Goal: Transaction & Acquisition: Purchase product/service

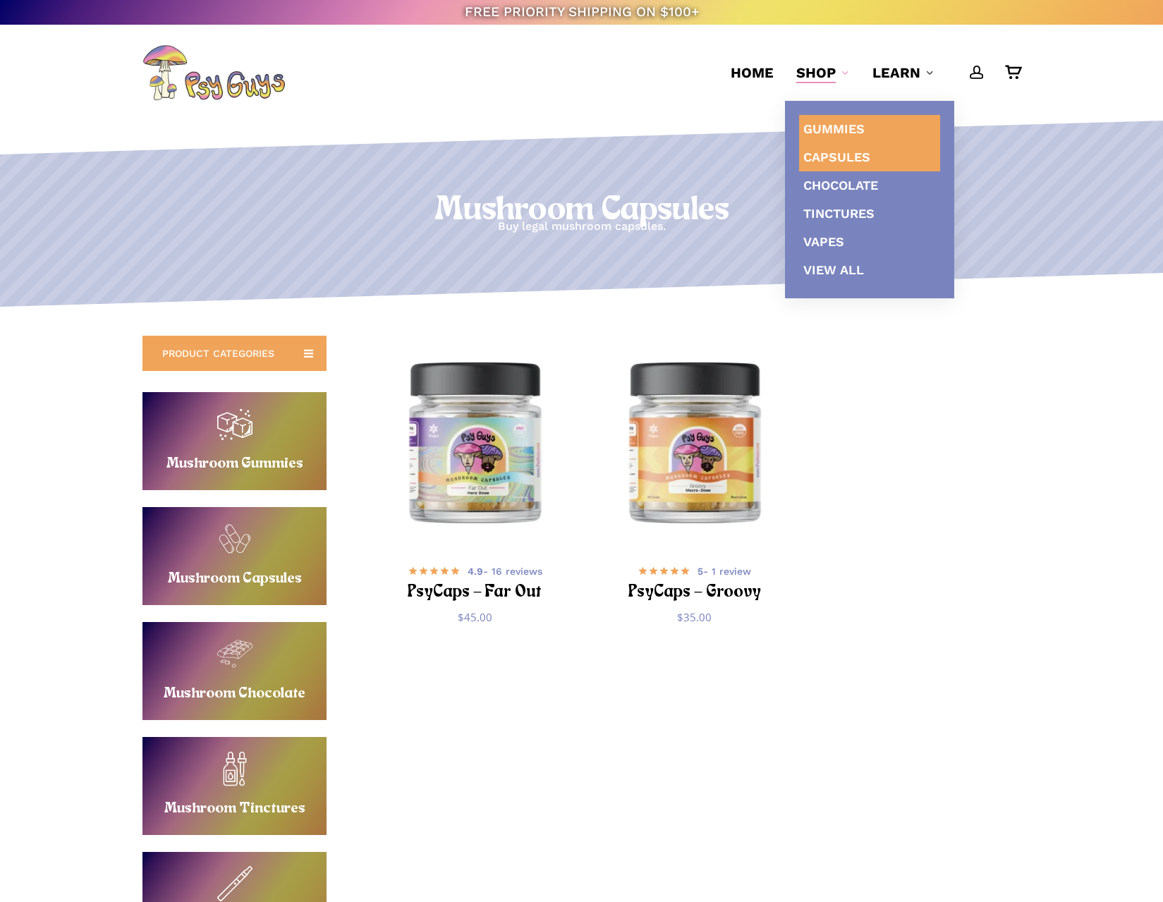
click at [829, 133] on span "Gummies" at bounding box center [833, 128] width 61 height 15
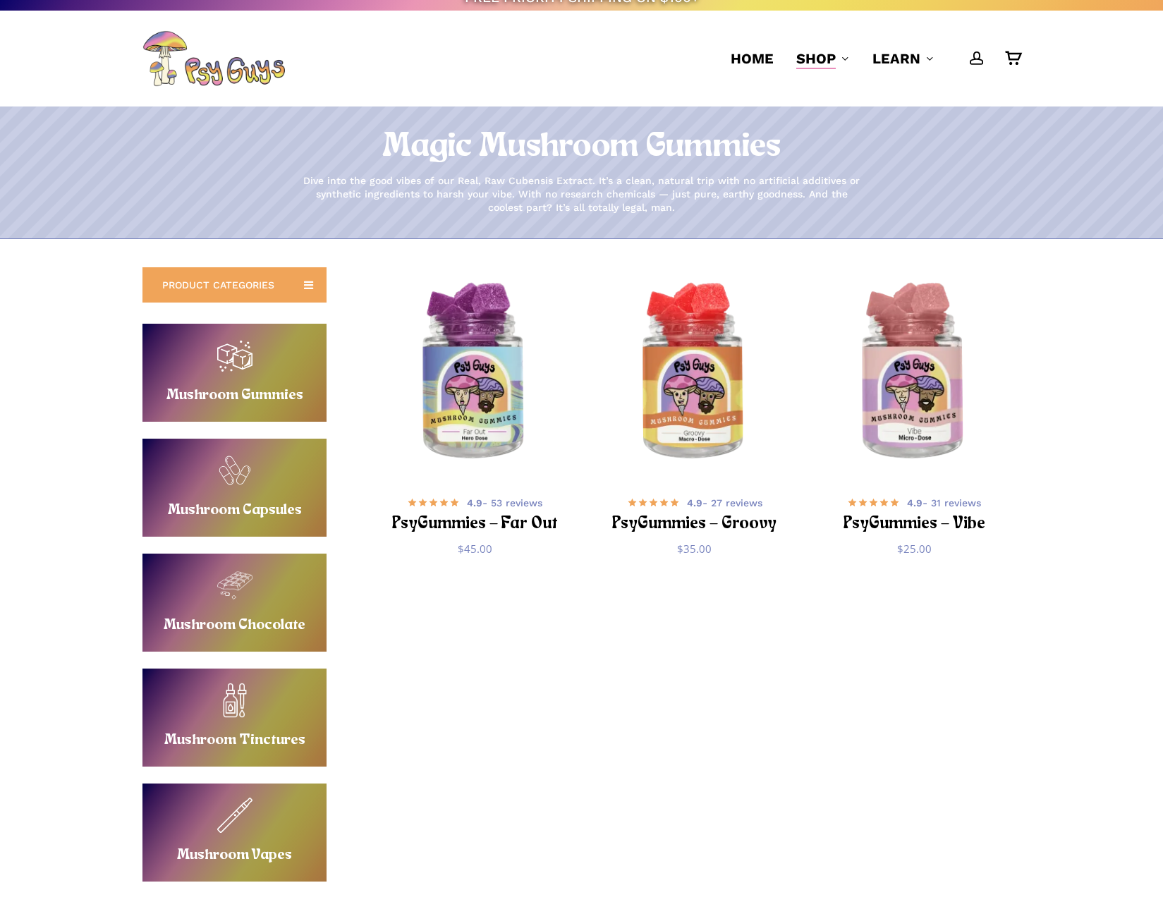
scroll to position [15, 0]
click at [276, 516] on link "Buy Mushroom Capsules" at bounding box center [234, 487] width 184 height 98
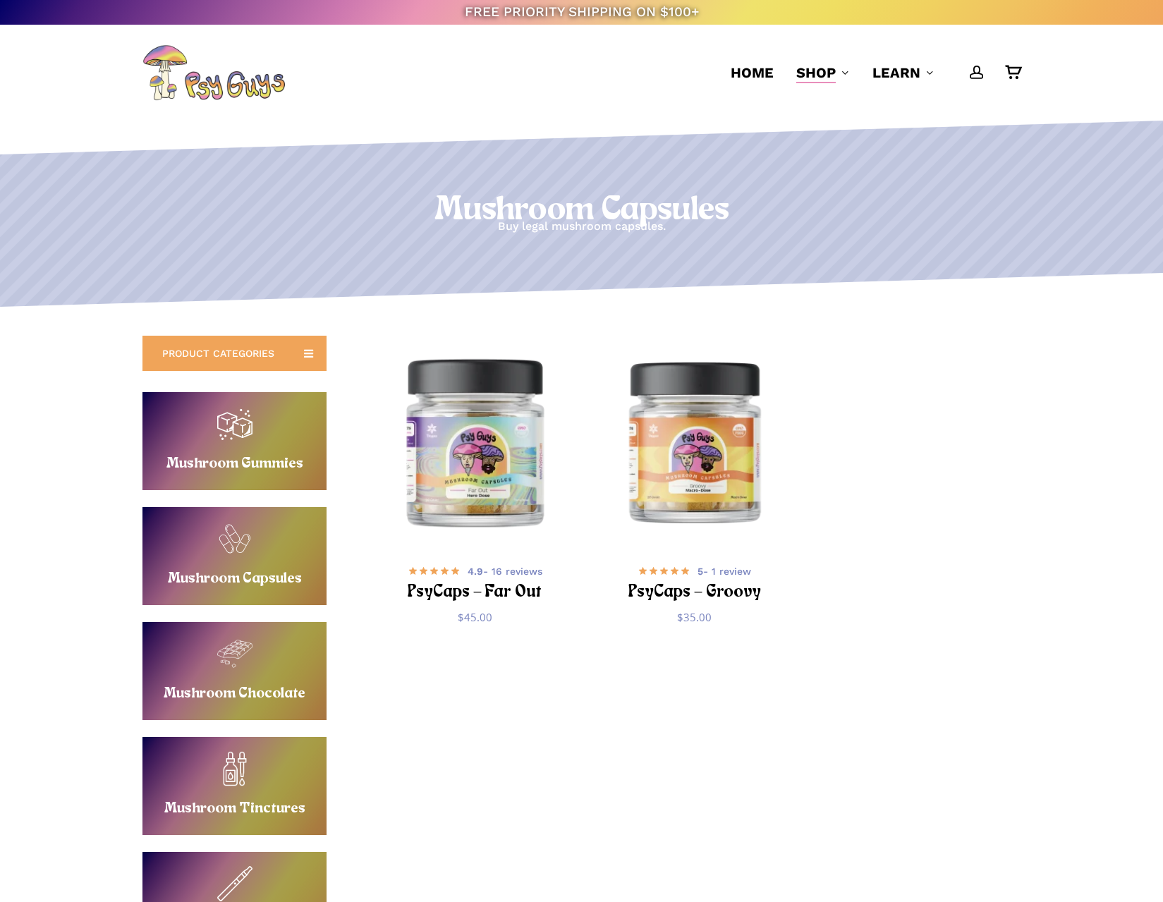
click at [487, 501] on img "PsyCaps - Far Out" at bounding box center [474, 441] width 214 height 214
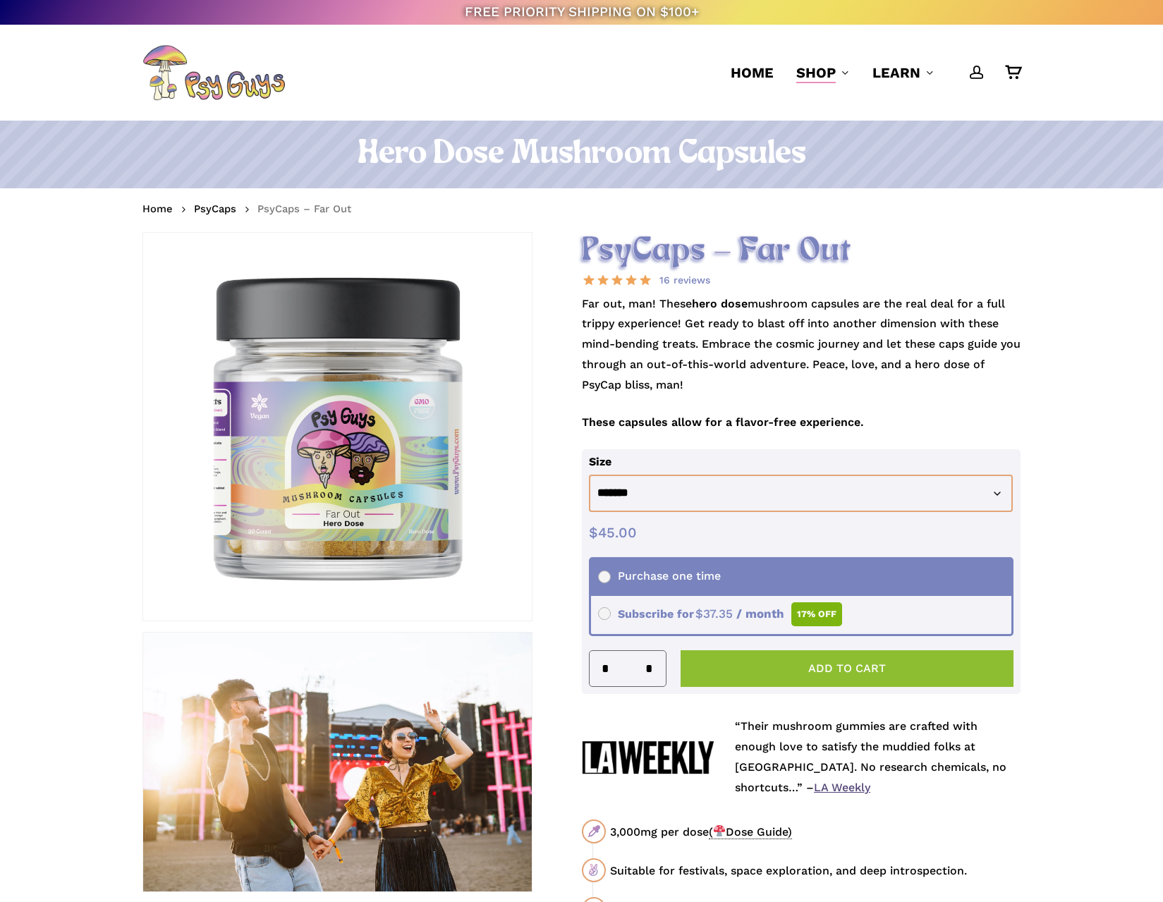
click at [804, 665] on button "Add to cart" at bounding box center [848, 668] width 334 height 37
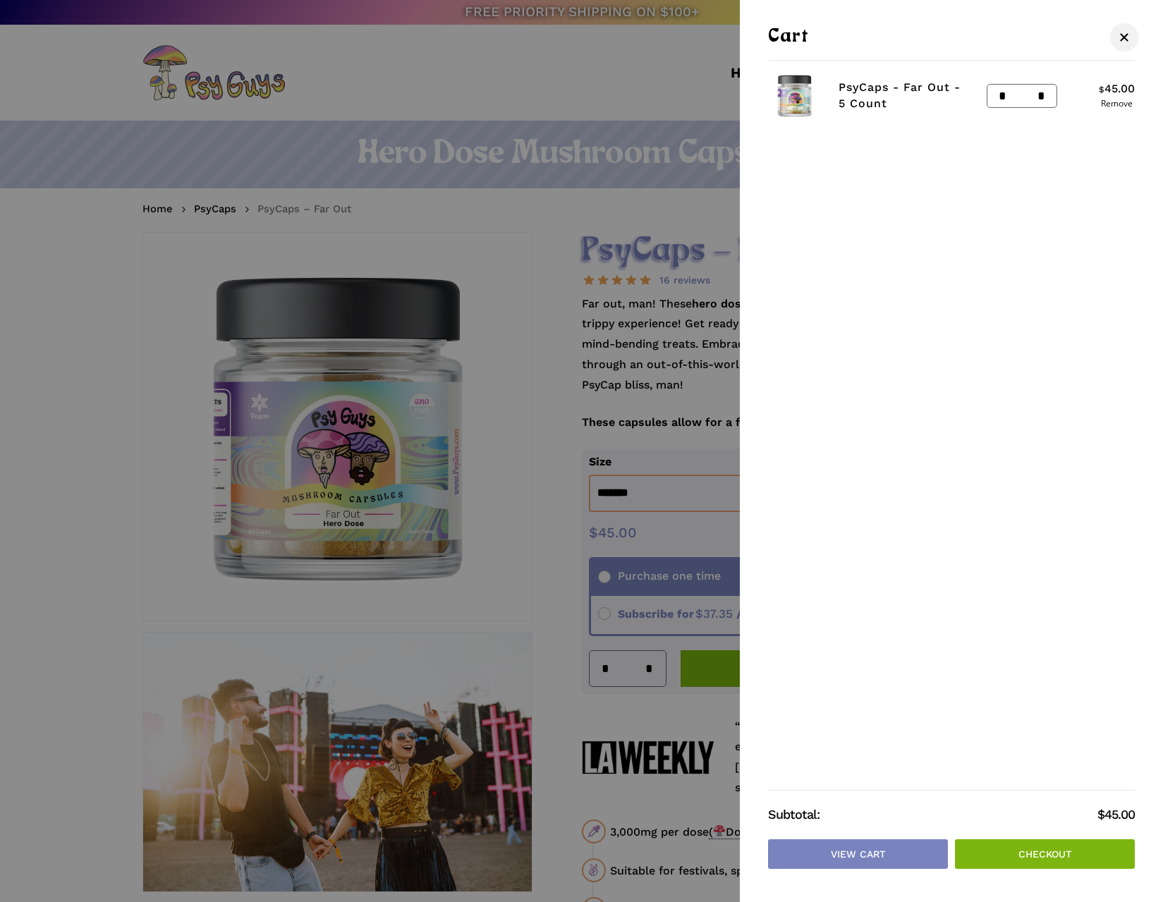
click at [1124, 35] on span "Cart" at bounding box center [1124, 37] width 14 height 11
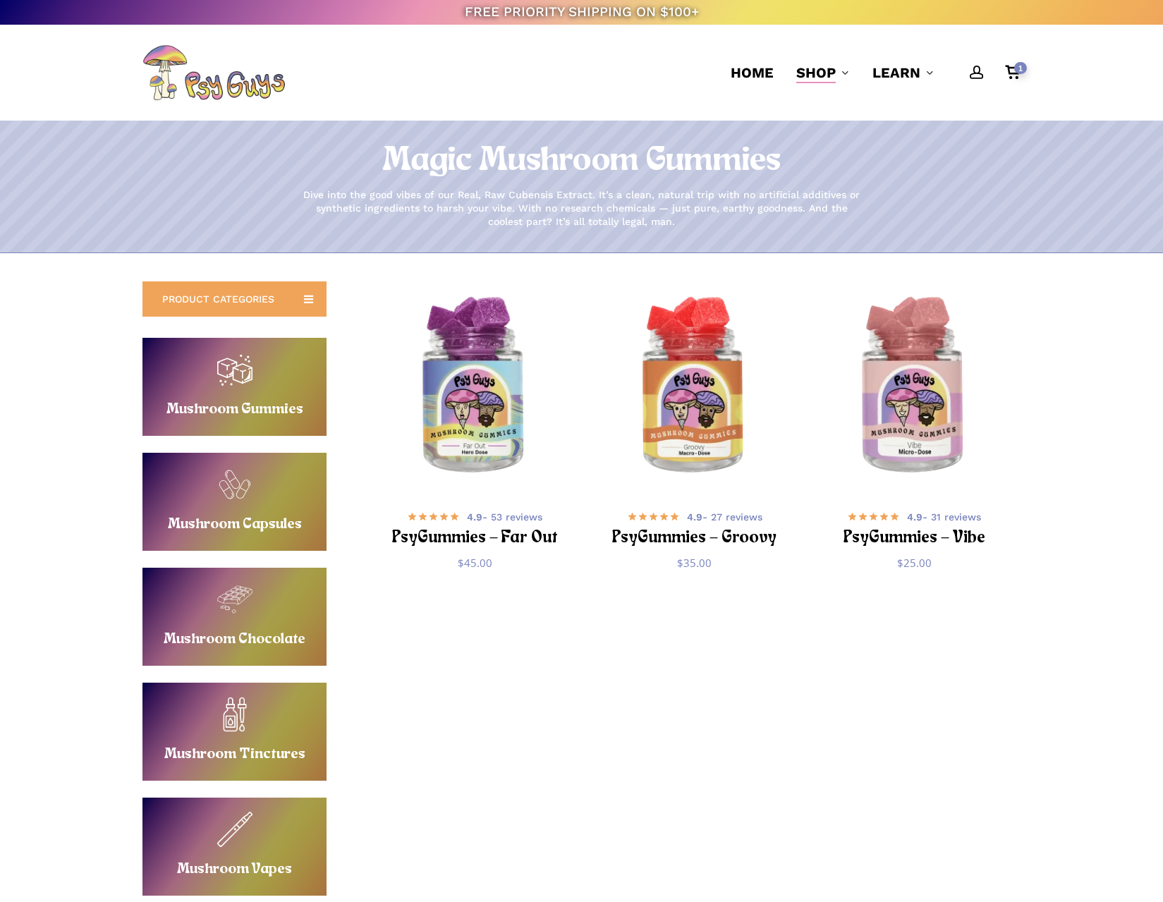
scroll to position [15, 0]
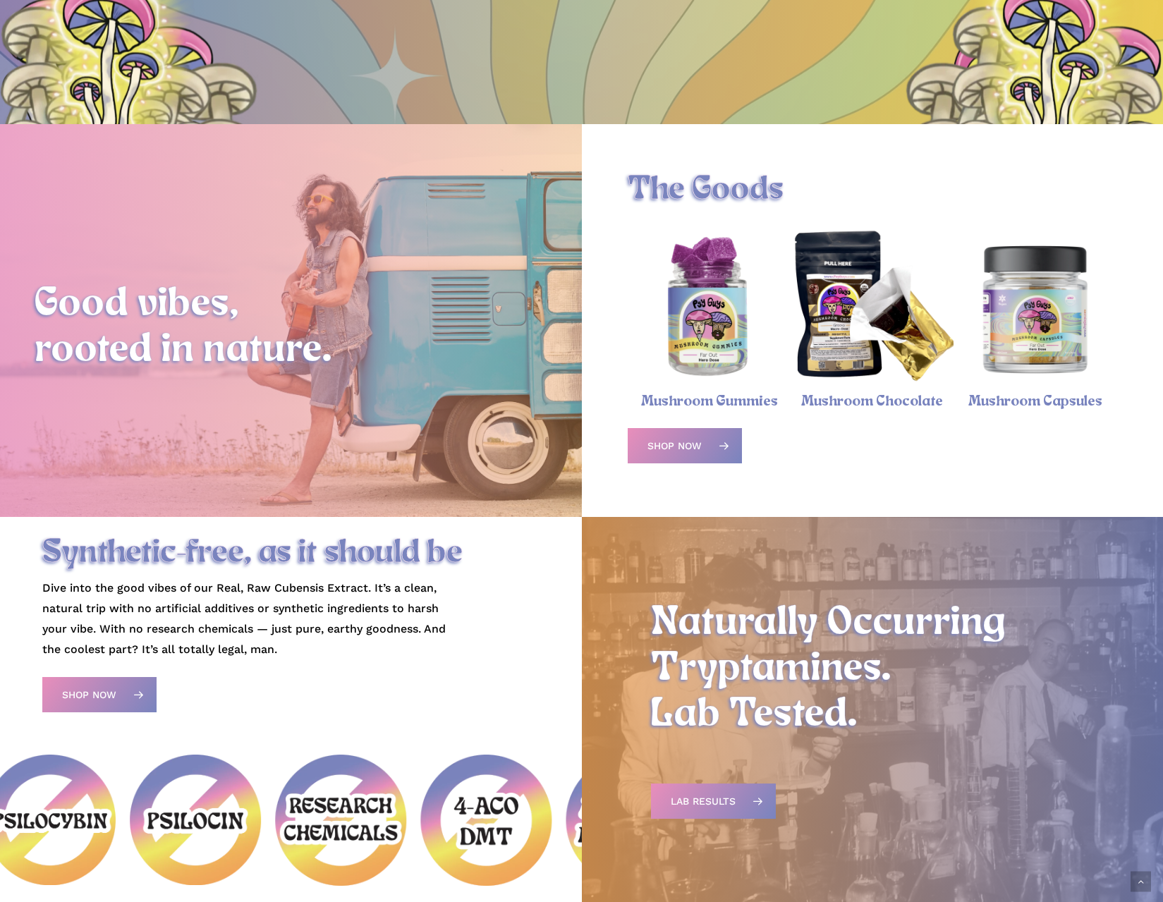
scroll to position [381, 0]
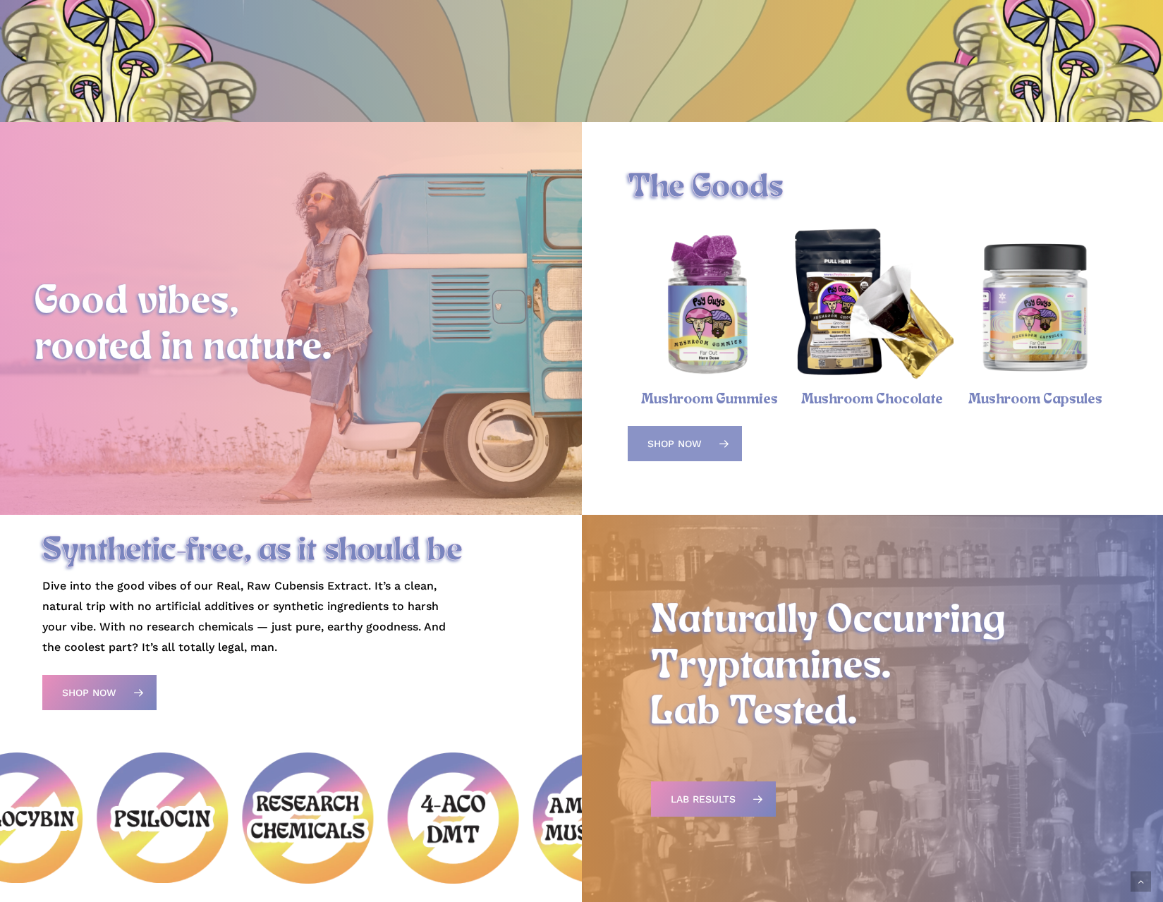
click at [681, 443] on span "Shop Now" at bounding box center [674, 444] width 54 height 14
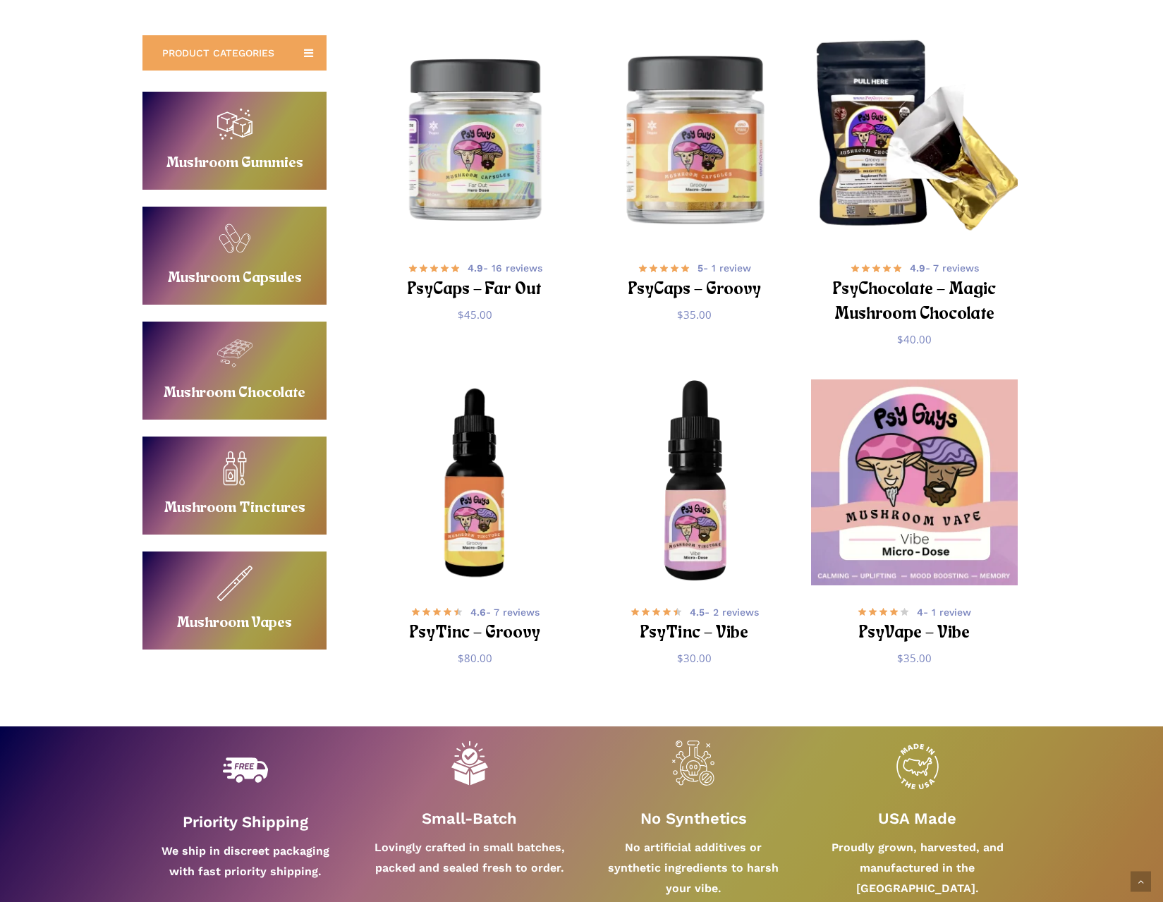
scroll to position [623, 0]
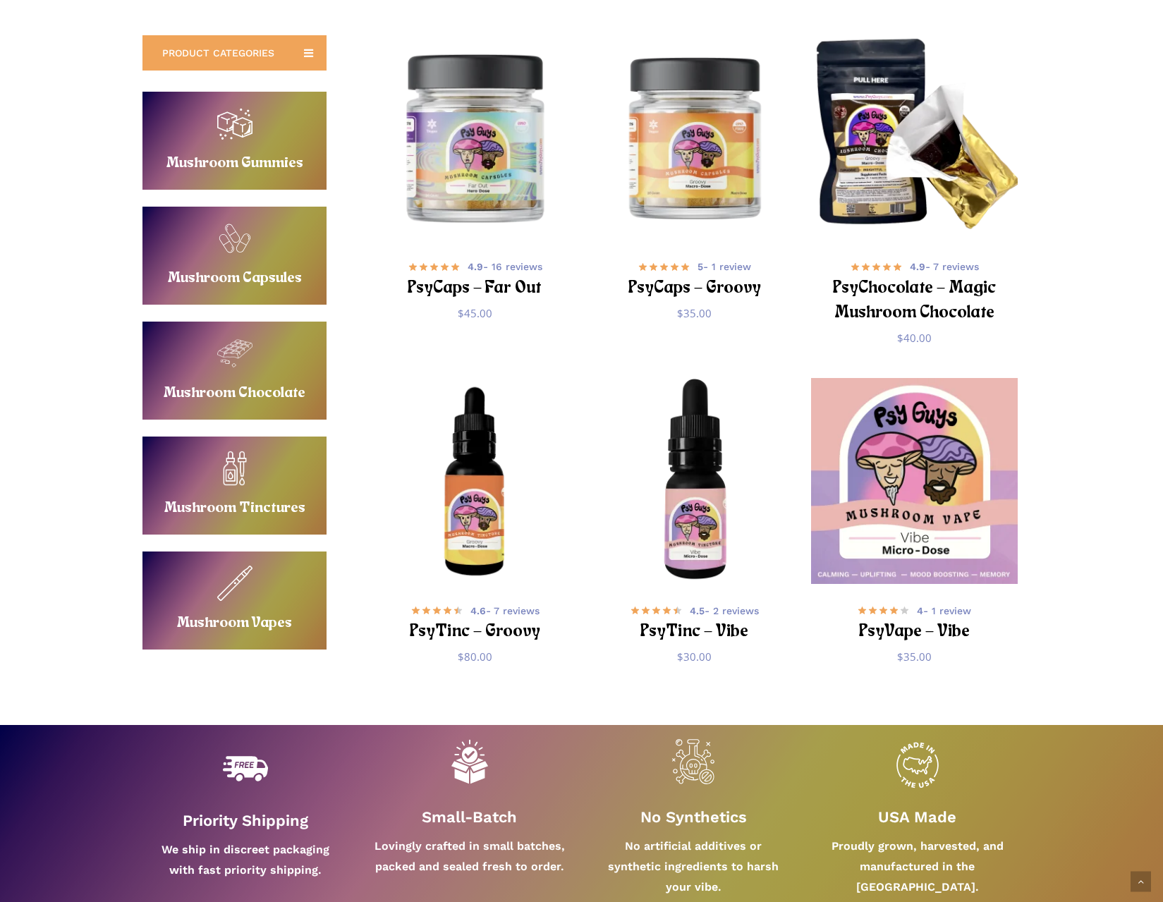
click at [470, 179] on img "PsyCaps - Far Out" at bounding box center [474, 137] width 214 height 214
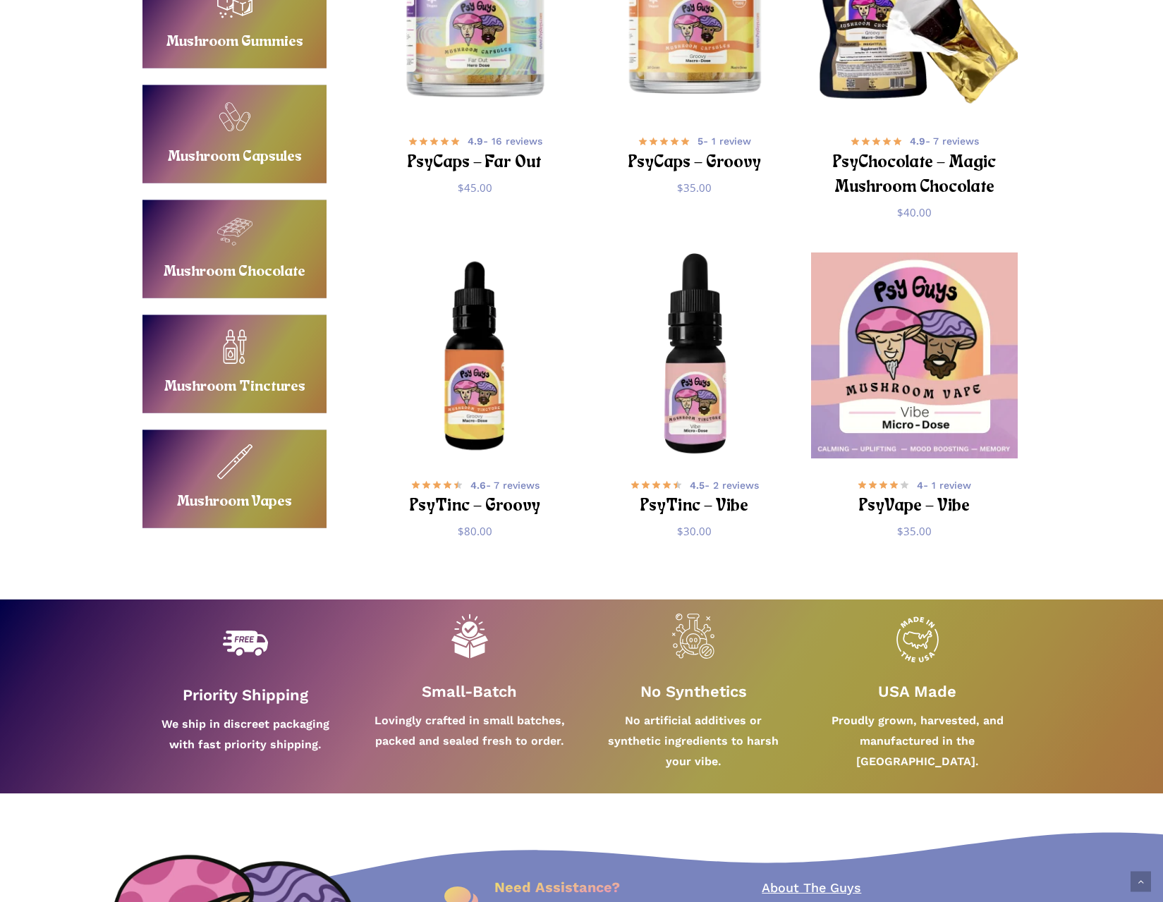
scroll to position [752, 0]
